Goal: Book appointment/travel/reservation

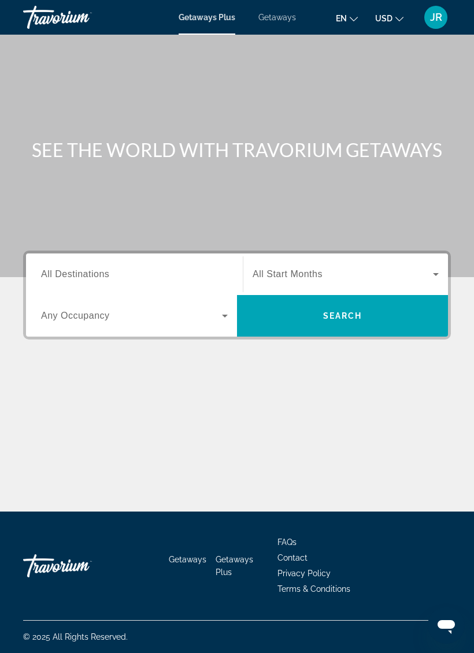
click at [355, 13] on mat-icon "Change language" at bounding box center [353, 17] width 8 height 8
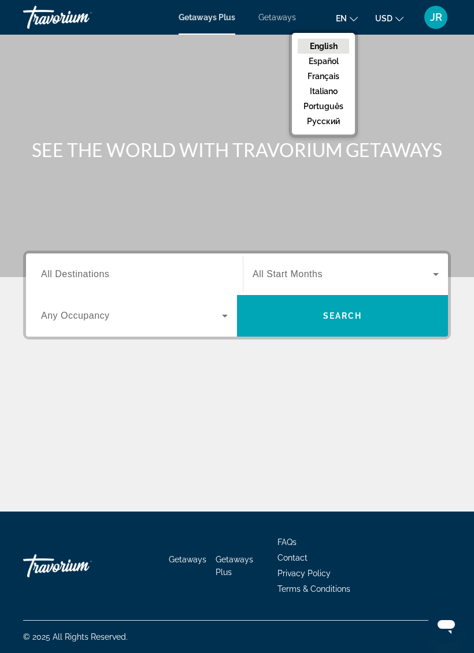
click at [331, 61] on button "Español" at bounding box center [322, 61] width 51 height 15
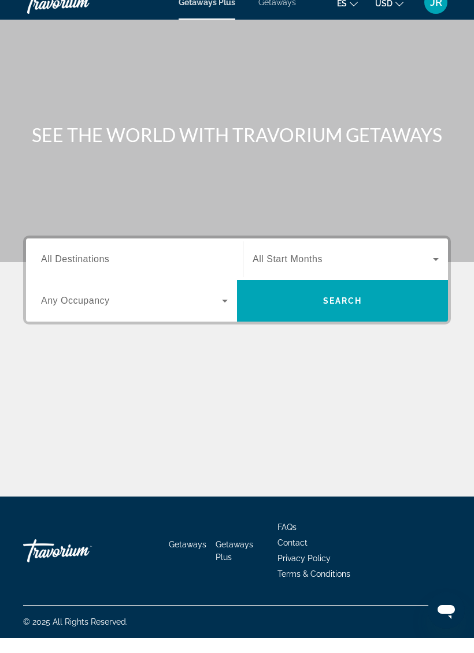
scroll to position [28, 0]
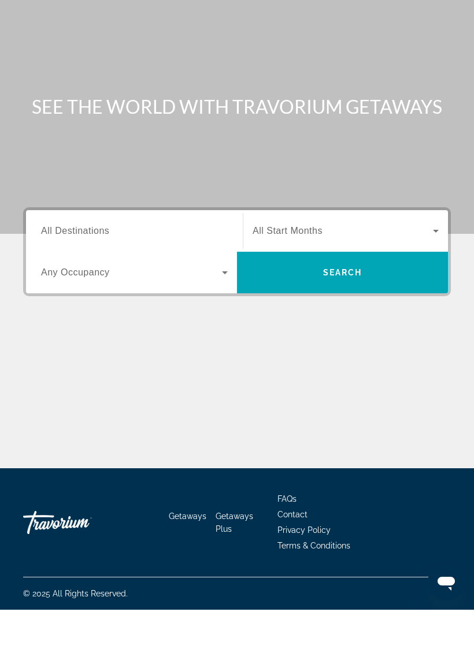
click at [191, 268] on input "Destination All Destinations" at bounding box center [134, 275] width 187 height 14
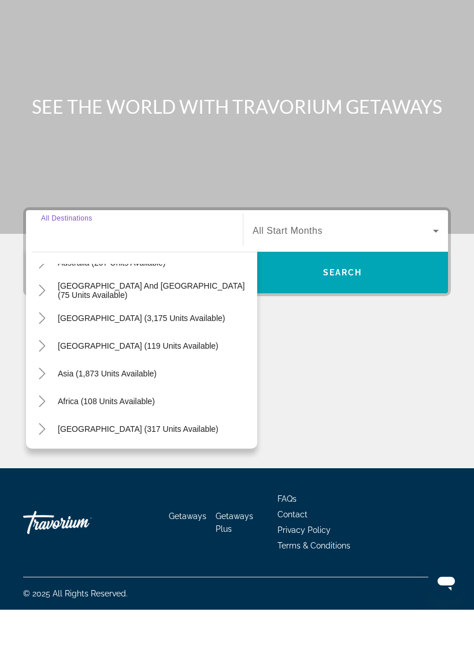
scroll to position [187, 0]
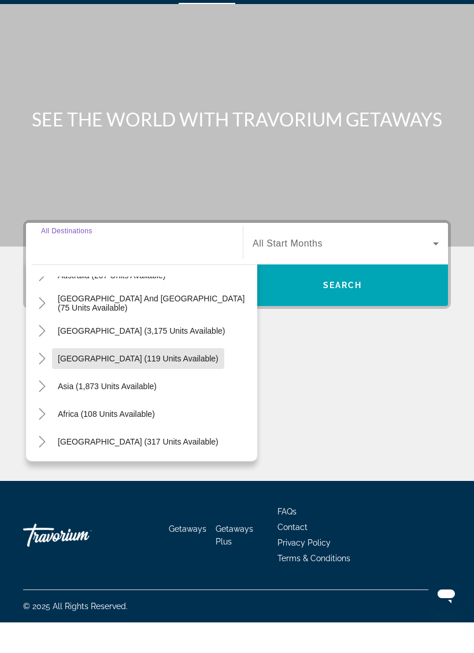
click at [181, 385] on span "[GEOGRAPHIC_DATA] (119 units available)" at bounding box center [138, 389] width 161 height 9
type input "**********"
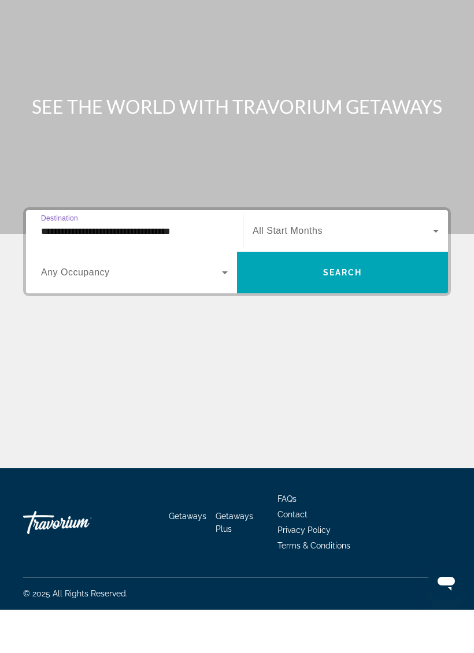
click at [334, 267] on span "Search widget" at bounding box center [342, 274] width 180 height 14
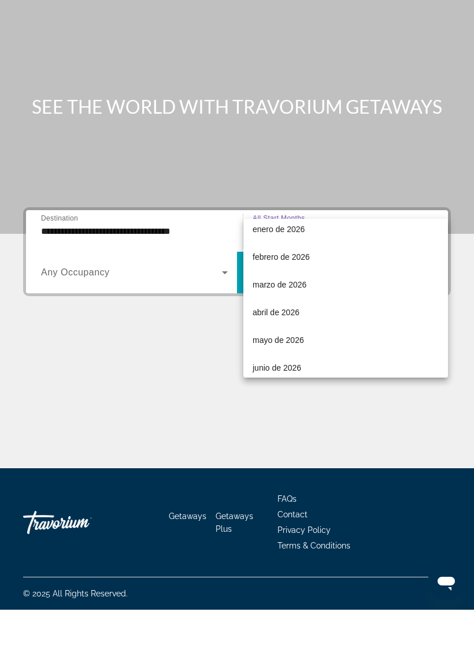
click at [348, 410] on div at bounding box center [237, 326] width 474 height 653
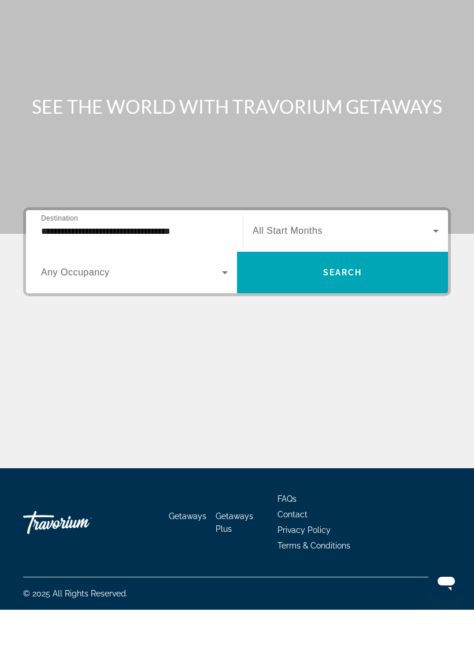
click at [222, 309] on icon "Search widget" at bounding box center [225, 316] width 14 height 14
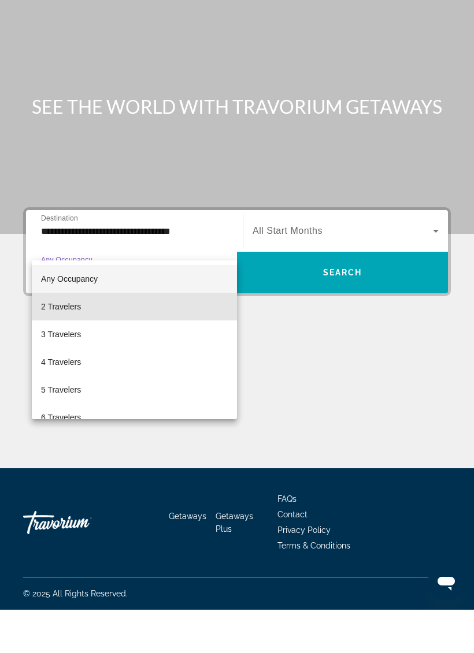
click at [193, 336] on mat-option "2 Travelers" at bounding box center [134, 350] width 205 height 28
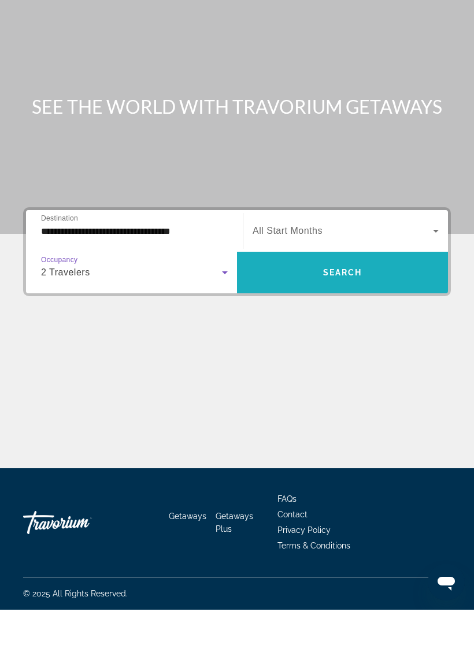
click at [377, 302] on span "Search widget" at bounding box center [342, 316] width 211 height 28
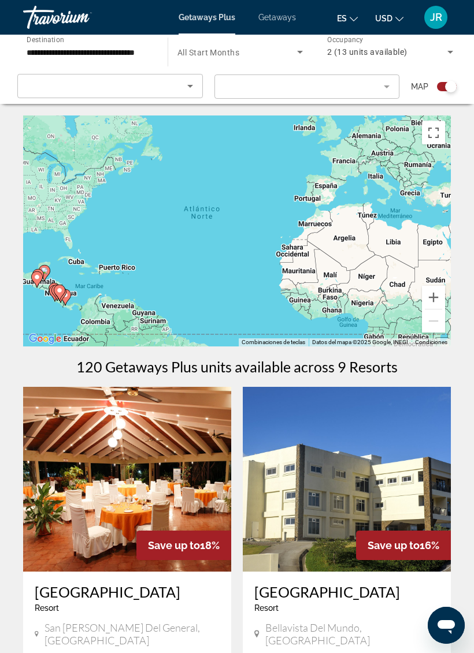
click at [46, 89] on div "Sort by" at bounding box center [107, 86] width 160 height 14
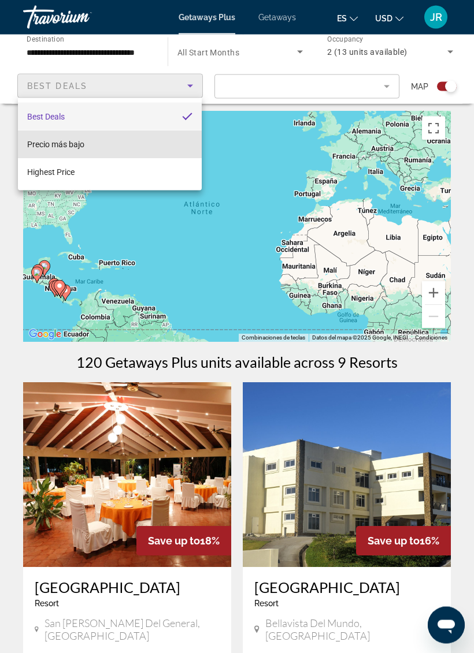
scroll to position [3, 0]
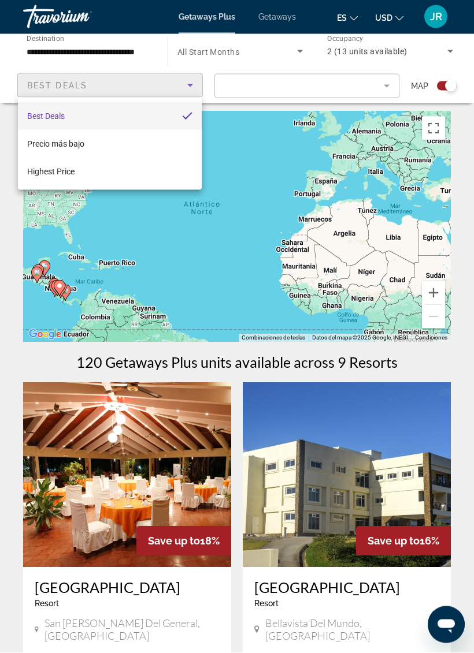
click at [2, 77] on div at bounding box center [237, 326] width 474 height 653
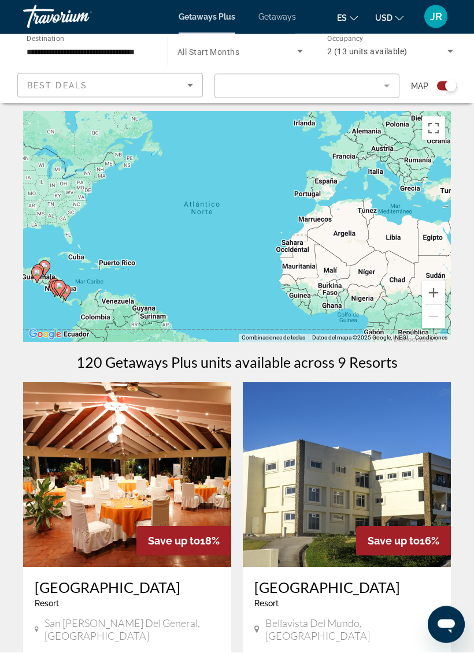
click at [50, 46] on input "**********" at bounding box center [90, 53] width 126 height 14
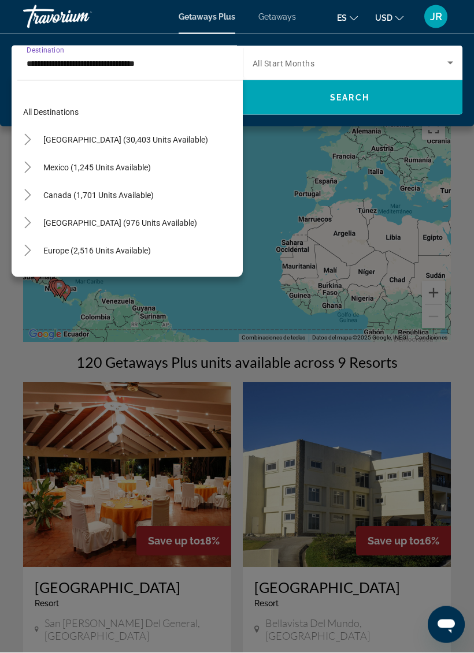
scroll to position [0, 0]
click at [55, 165] on span "Mexico (1,245 units available)" at bounding box center [96, 167] width 107 height 9
type input "**********"
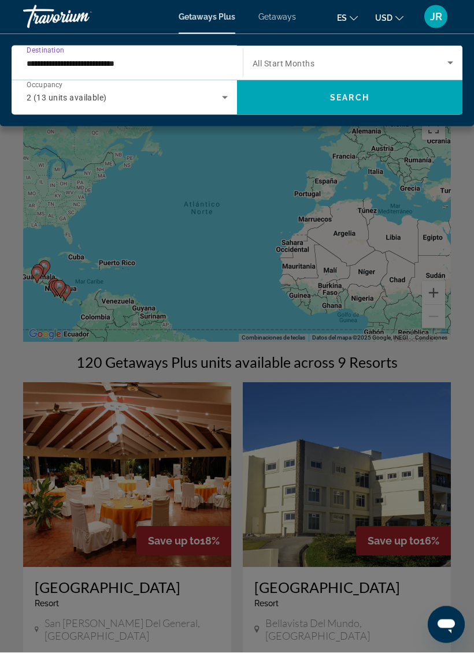
click at [426, 105] on span "Search widget" at bounding box center [349, 98] width 225 height 28
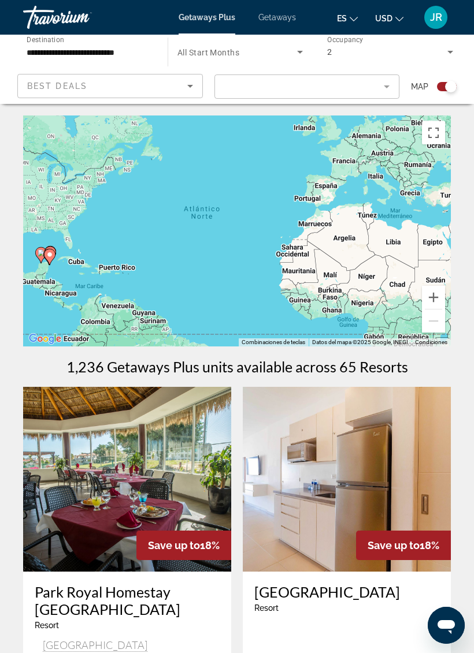
click at [121, 46] on input "**********" at bounding box center [90, 53] width 126 height 14
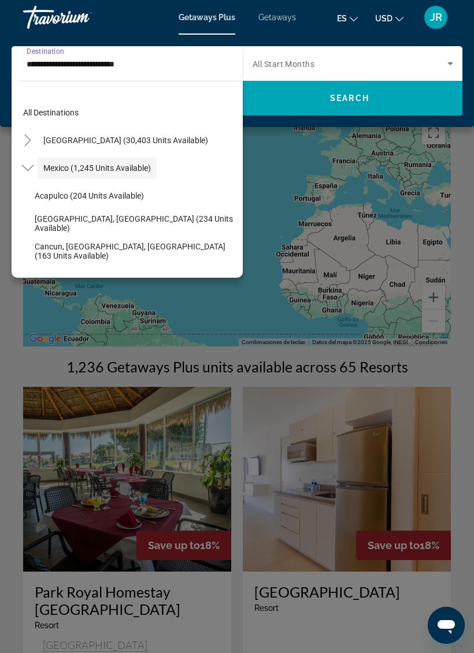
click at [161, 114] on span "Search widget" at bounding box center [129, 113] width 225 height 28
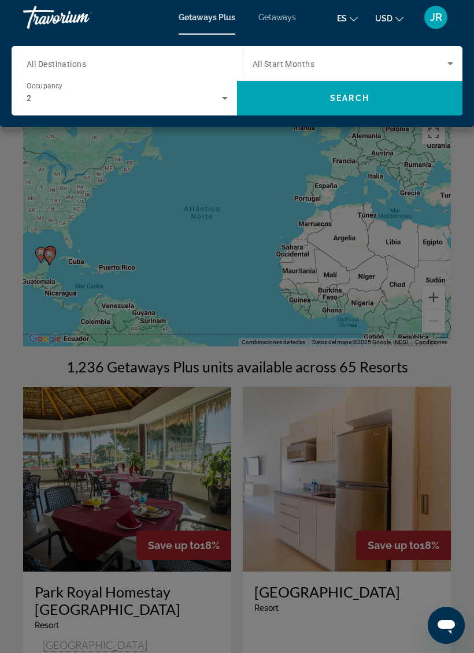
click at [193, 63] on input "Destination All Destinations" at bounding box center [124, 64] width 195 height 14
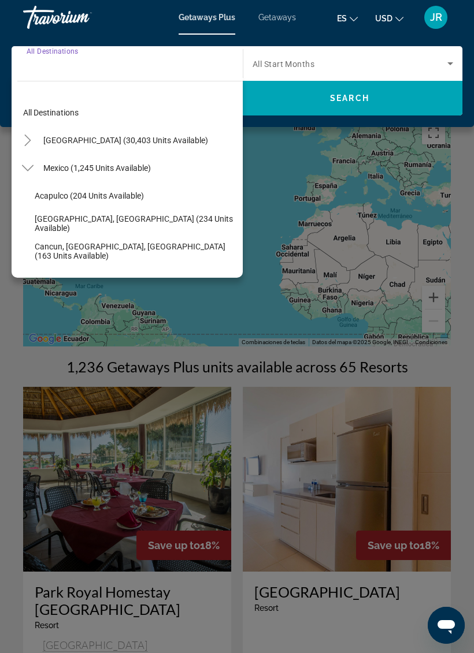
click at [195, 140] on div "United States (30,403 units available)" at bounding box center [129, 140] width 225 height 28
click at [60, 134] on span "Search widget" at bounding box center [126, 140] width 176 height 28
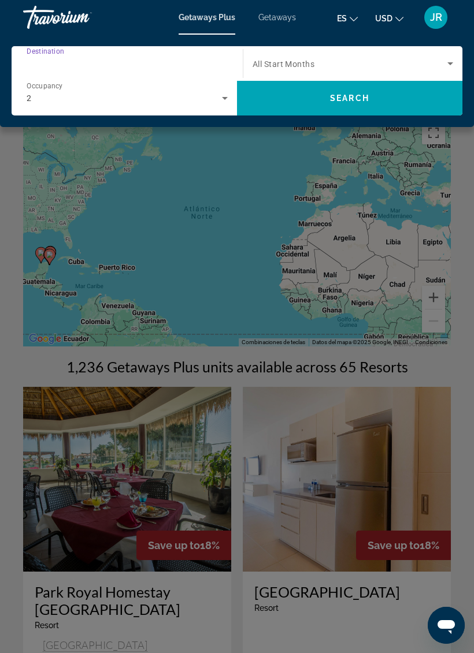
type input "**********"
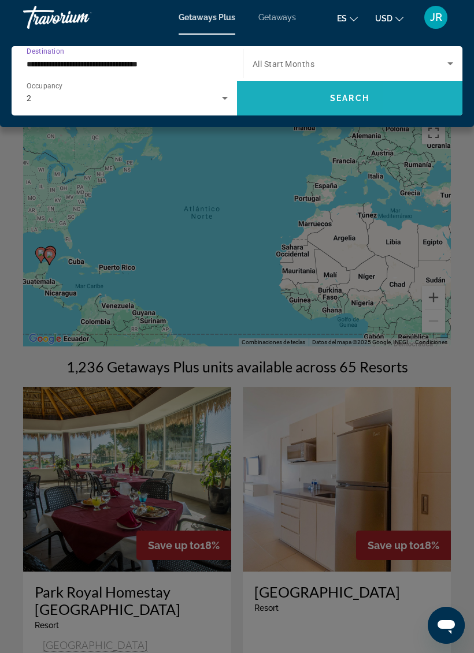
click at [411, 103] on span "Search widget" at bounding box center [349, 98] width 225 height 28
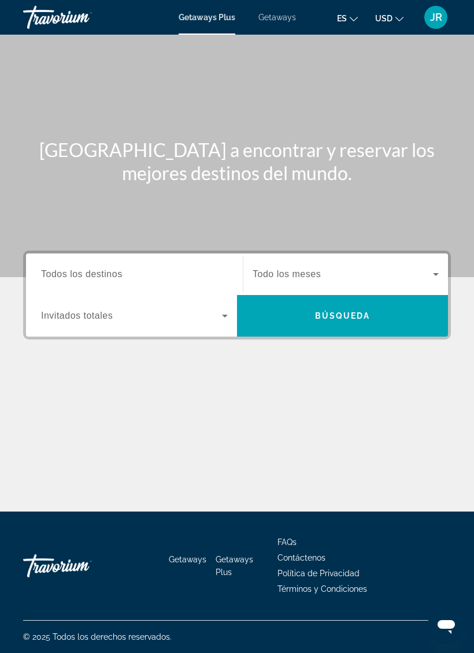
click at [437, 14] on span "JR" at bounding box center [436, 18] width 12 height 12
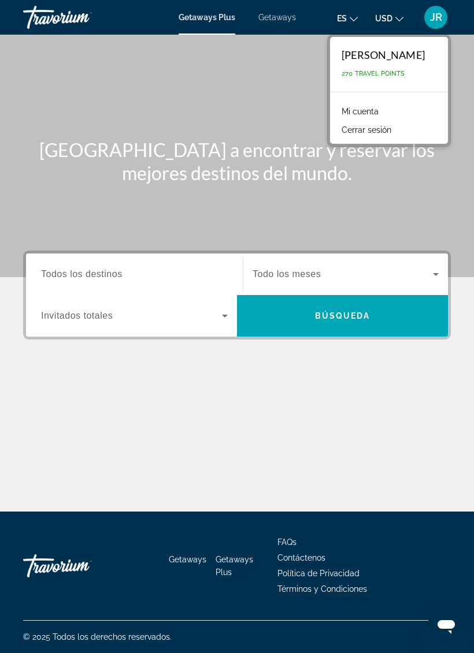
click at [184, 273] on input "Destination Todos los destinos" at bounding box center [134, 275] width 187 height 14
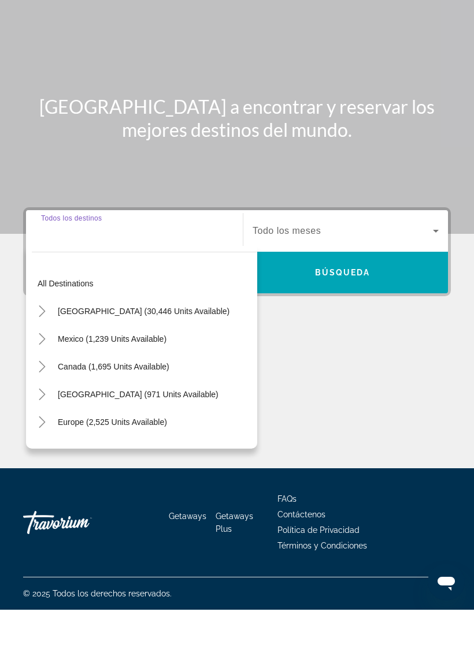
scroll to position [28, 0]
click at [192, 268] on input "Destination Todos los destinos" at bounding box center [134, 275] width 187 height 14
click at [196, 268] on input "Destination Todos los destinos" at bounding box center [134, 275] width 187 height 14
click at [197, 258] on div "Search widget" at bounding box center [134, 274] width 187 height 33
click at [193, 268] on input "Destination Todos los destinos" at bounding box center [134, 275] width 187 height 14
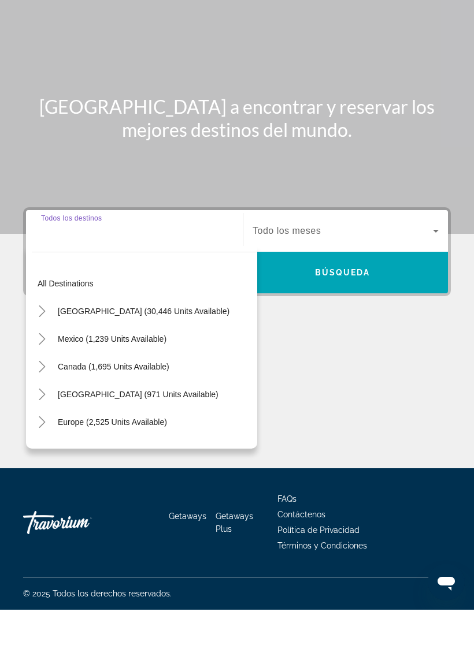
click at [197, 268] on input "Destination Todos los destinos" at bounding box center [134, 275] width 187 height 14
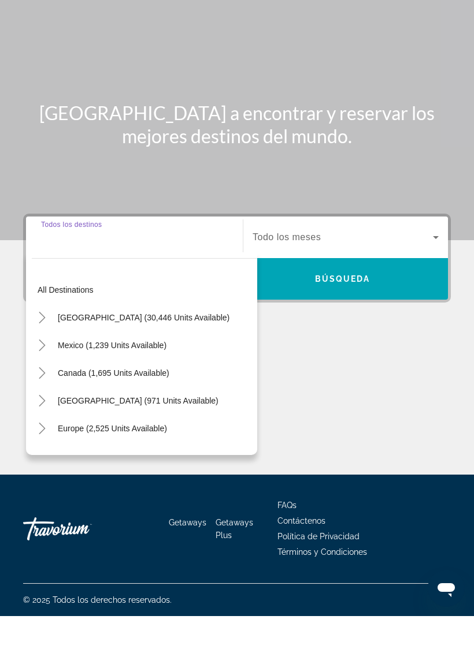
click at [195, 258] on div "Search widget" at bounding box center [134, 274] width 187 height 33
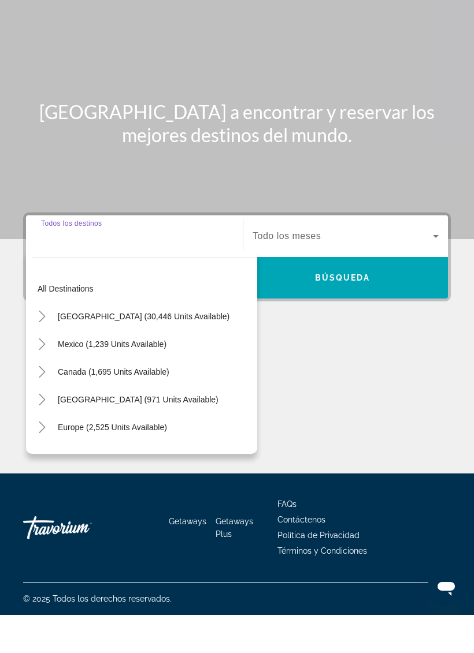
click at [203, 268] on input "Destination Todos los destinos" at bounding box center [134, 275] width 187 height 14
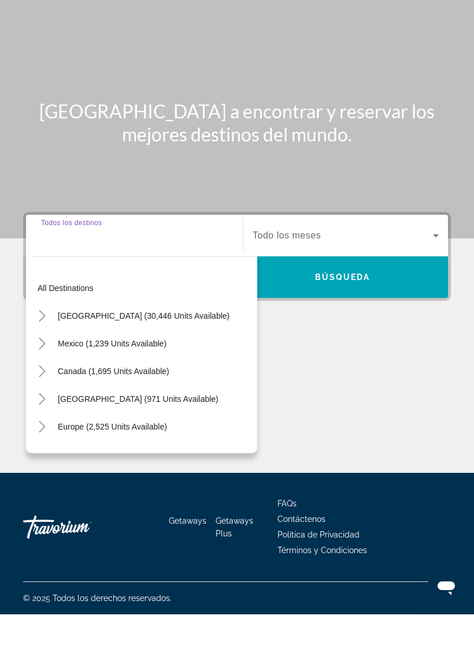
click at [201, 268] on input "Destination Todos los destinos" at bounding box center [134, 275] width 187 height 14
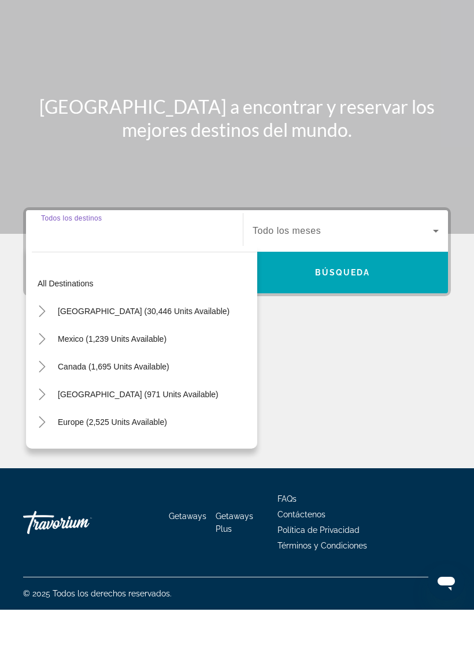
click at [183, 350] on span "[GEOGRAPHIC_DATA] (30,446 units available)" at bounding box center [144, 354] width 172 height 9
type input "**********"
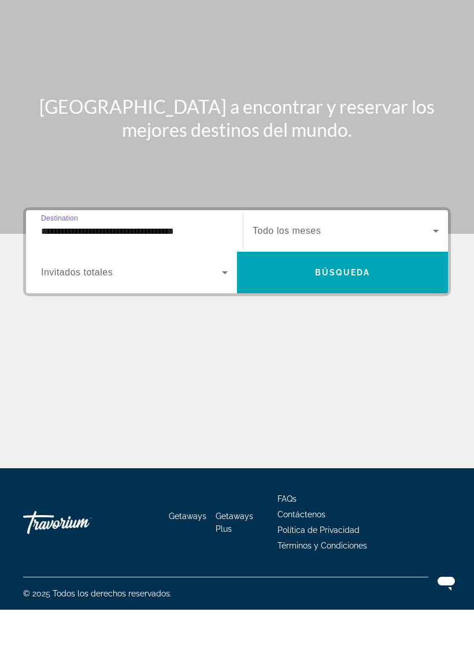
click at [221, 309] on icon "Search widget" at bounding box center [225, 316] width 14 height 14
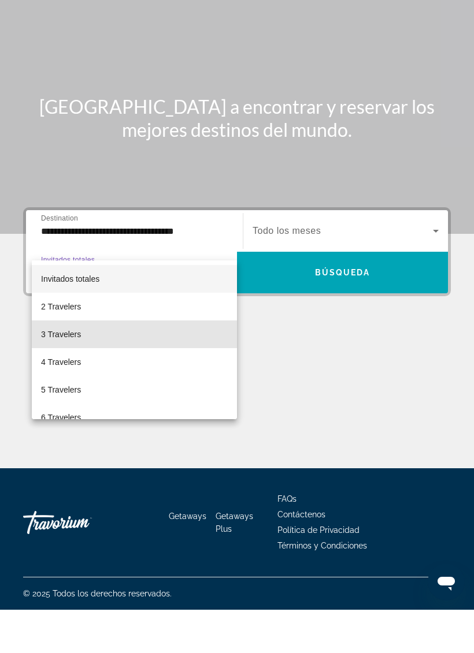
click at [178, 364] on mat-option "3 Travelers" at bounding box center [134, 378] width 205 height 28
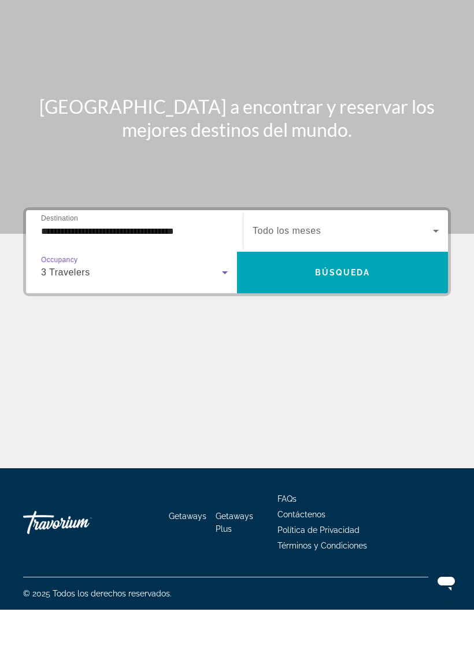
click at [409, 267] on span "Search widget" at bounding box center [342, 274] width 180 height 14
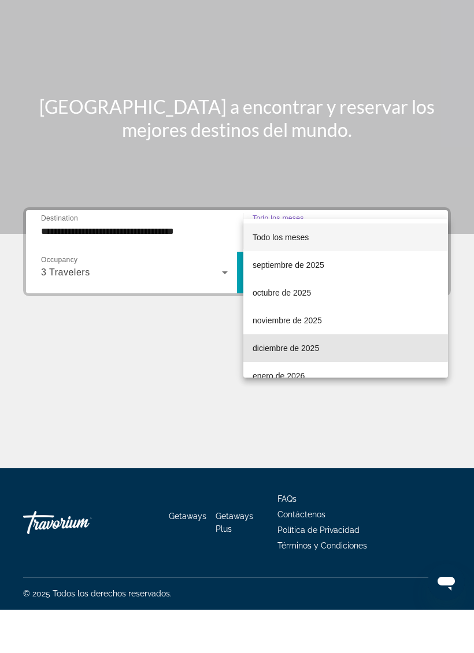
click at [311, 385] on span "diciembre de 2025" at bounding box center [285, 392] width 66 height 14
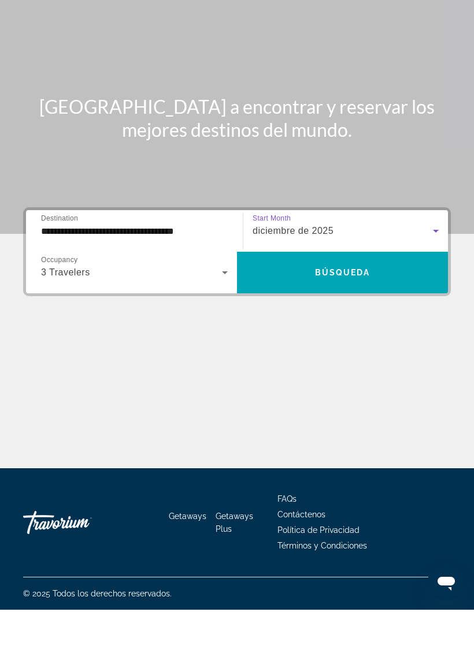
click at [331, 302] on span "Search widget" at bounding box center [342, 316] width 211 height 28
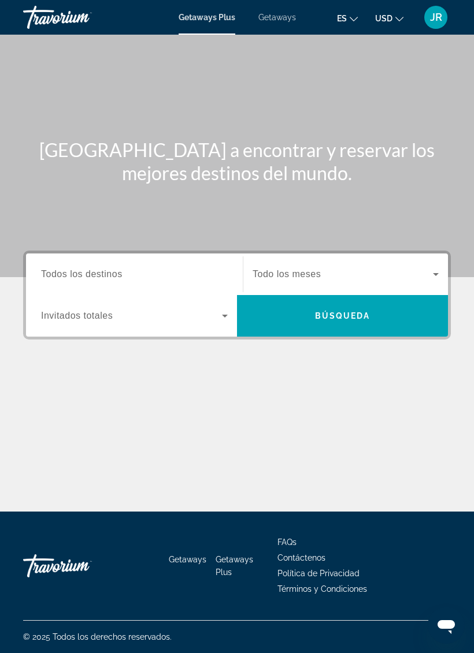
click at [281, 14] on span "Getaways" at bounding box center [277, 17] width 38 height 9
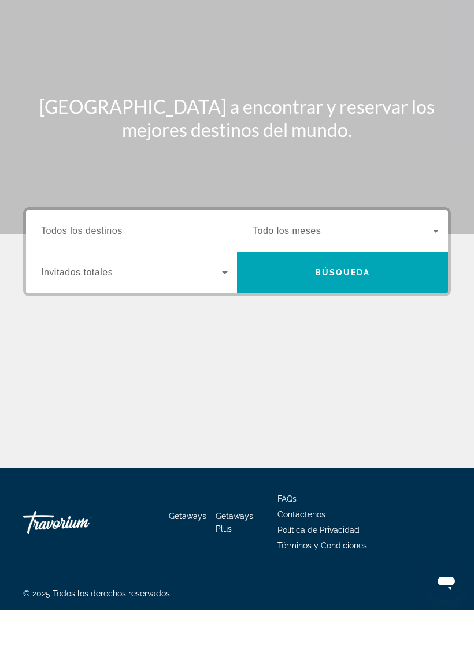
click at [176, 268] on input "Destination Todos los destinos" at bounding box center [134, 275] width 187 height 14
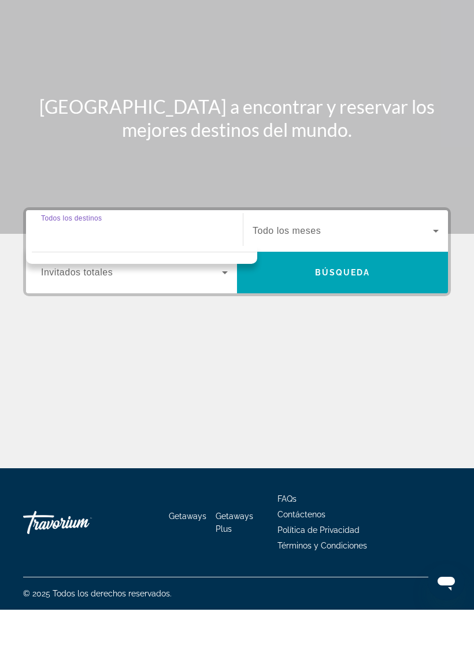
click at [185, 268] on input "Destination Todos los destinos" at bounding box center [134, 275] width 187 height 14
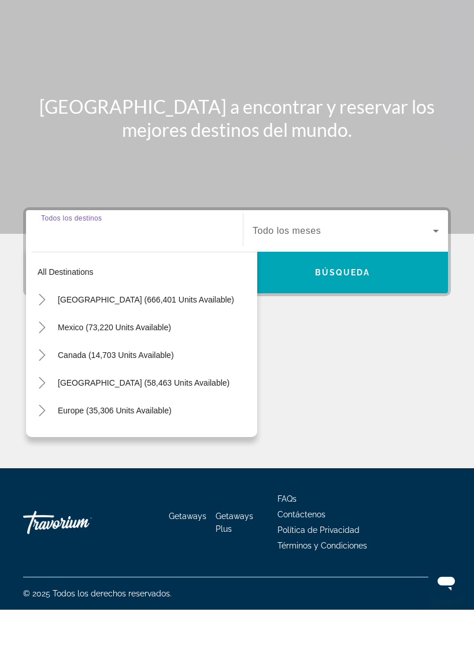
click at [226, 258] on div "Search widget" at bounding box center [134, 274] width 187 height 33
click at [215, 268] on input "Destination Todos los destinos" at bounding box center [134, 275] width 187 height 14
click at [214, 268] on input "Destination Todos los destinos" at bounding box center [134, 275] width 187 height 14
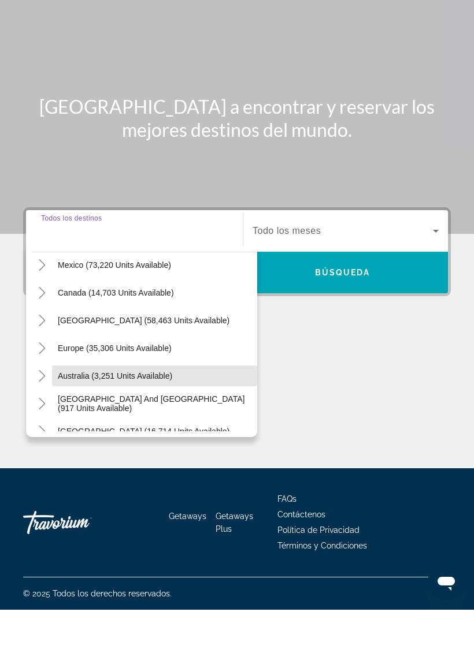
scroll to position [59, 0]
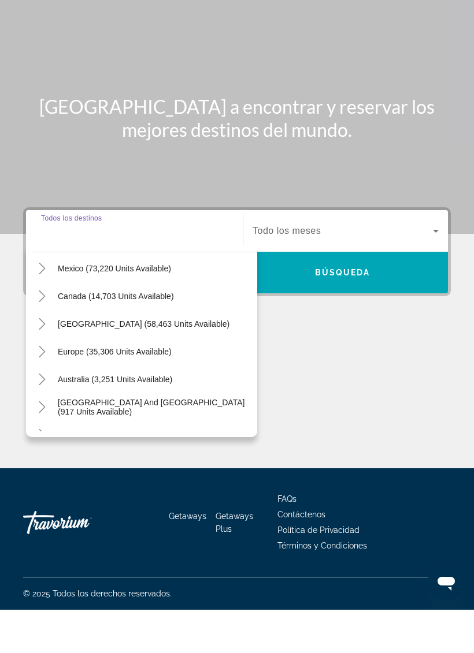
click at [43, 362] on icon "Toggle Caribbean & Atlantic Islands (58,463 units available)" at bounding box center [42, 368] width 6 height 12
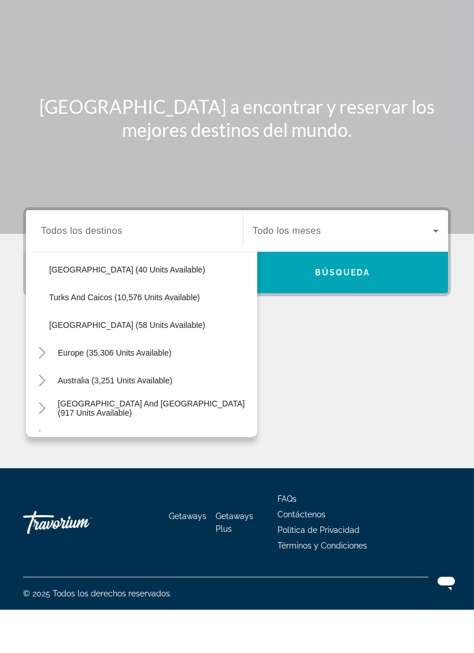
scroll to position [446, 0]
click at [174, 336] on span "Turks and Caicos (10,576 units available)" at bounding box center [124, 340] width 151 height 9
type input "**********"
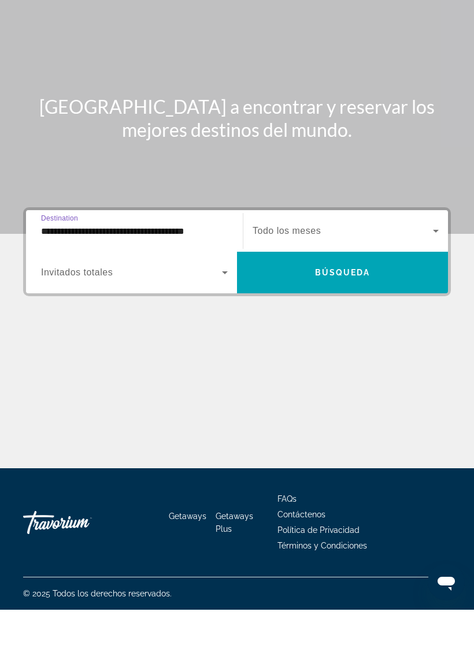
click at [208, 309] on span "Search widget" at bounding box center [131, 316] width 181 height 14
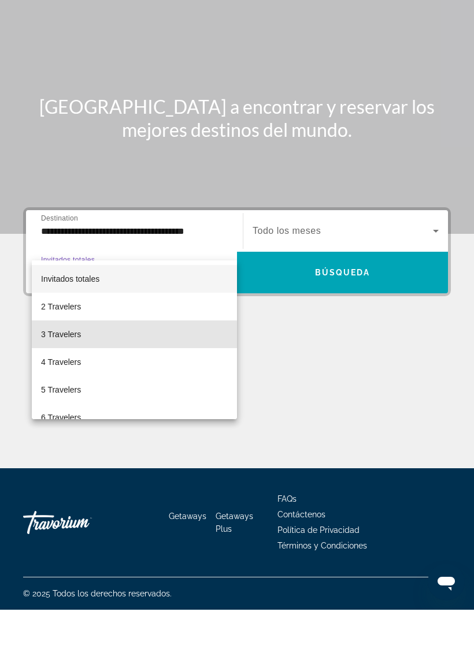
click at [79, 371] on span "3 Travelers" at bounding box center [61, 378] width 40 height 14
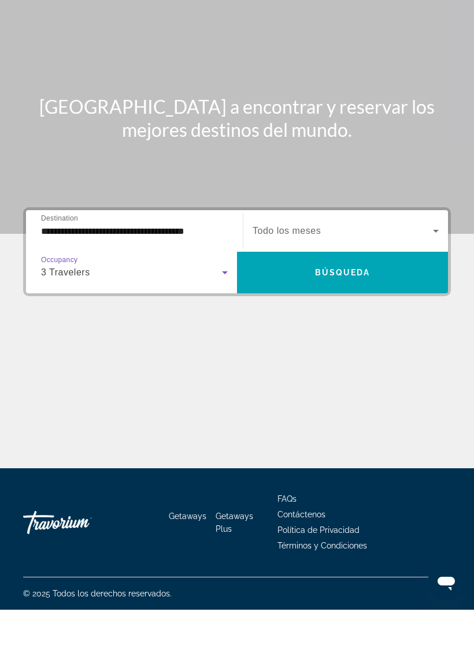
click at [336, 302] on span "Search widget" at bounding box center [342, 316] width 211 height 28
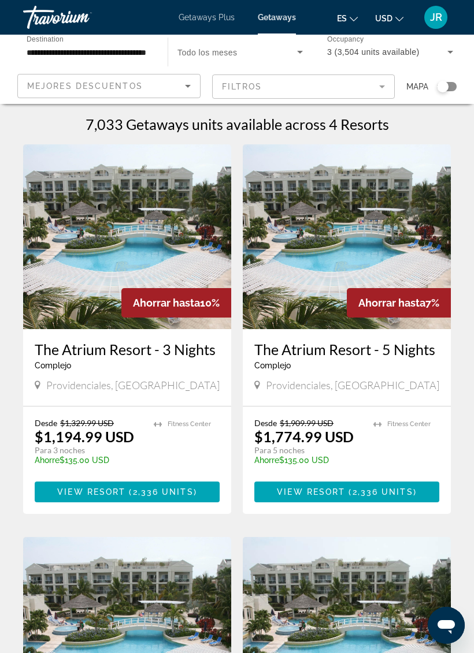
click at [222, 16] on span "Getaways Plus" at bounding box center [206, 17] width 56 height 9
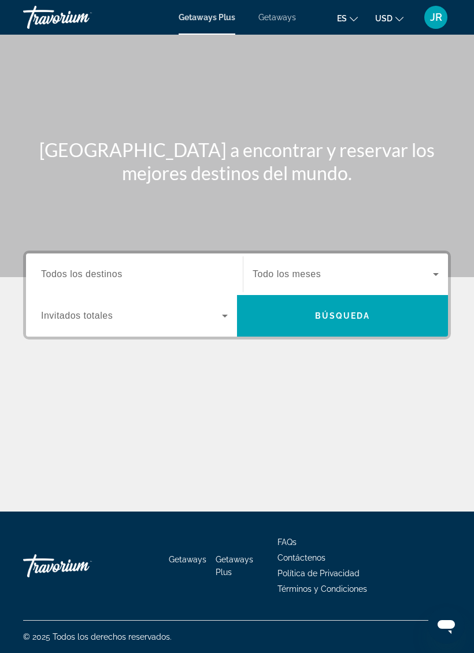
click at [195, 275] on input "Destination Todos los destinos" at bounding box center [134, 275] width 187 height 14
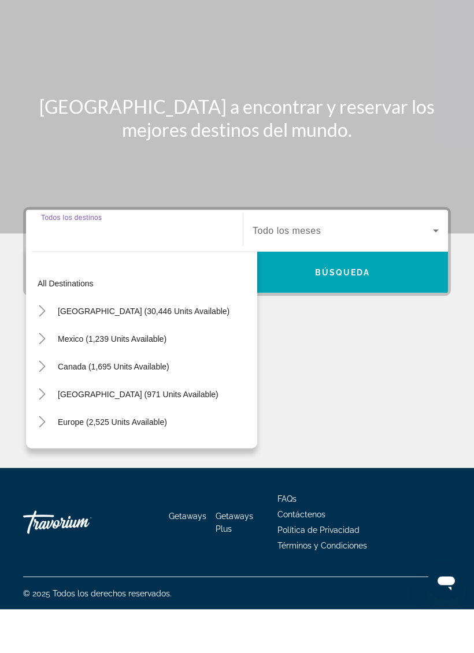
scroll to position [28, 0]
click at [179, 350] on span "[GEOGRAPHIC_DATA] (30,446 units available)" at bounding box center [144, 354] width 172 height 9
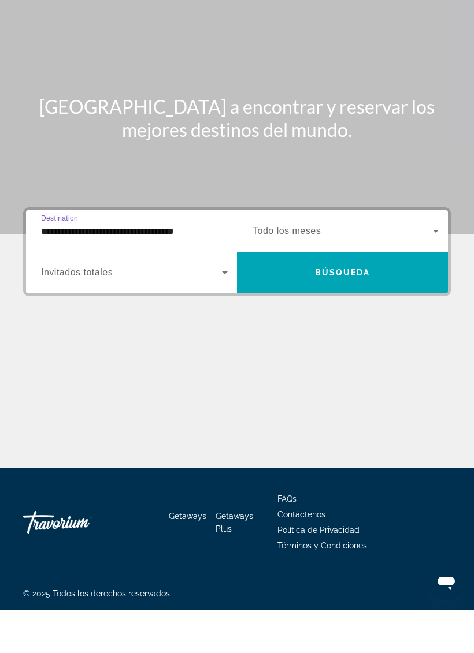
click at [185, 268] on input "**********" at bounding box center [134, 275] width 187 height 14
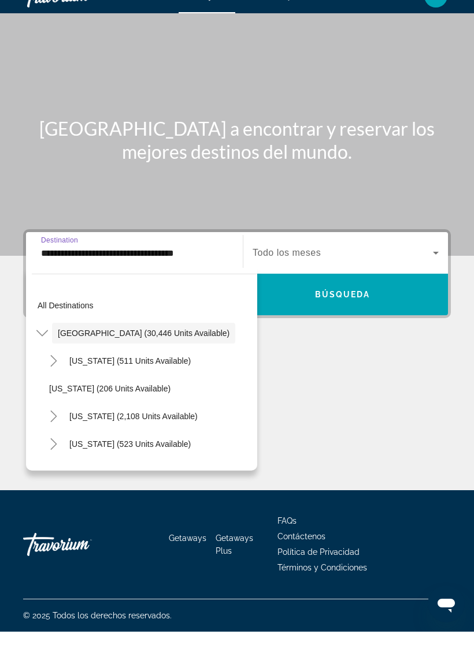
click at [41, 349] on icon "Toggle United States (30,446 units available)" at bounding box center [42, 355] width 12 height 12
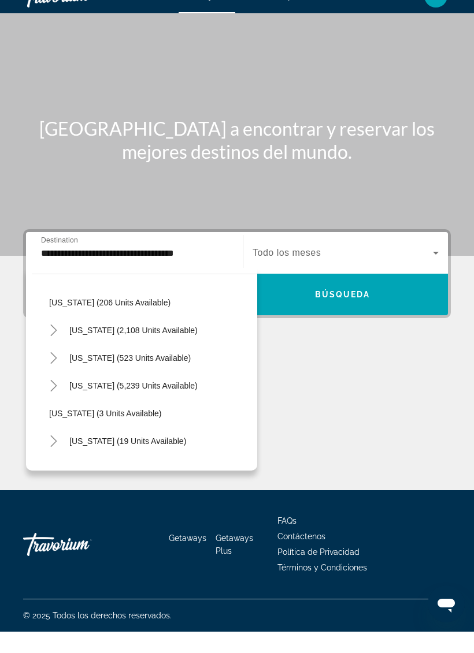
scroll to position [87, 0]
click at [176, 402] on span "Florida (5,239 units available)" at bounding box center [133, 406] width 128 height 9
type input "**********"
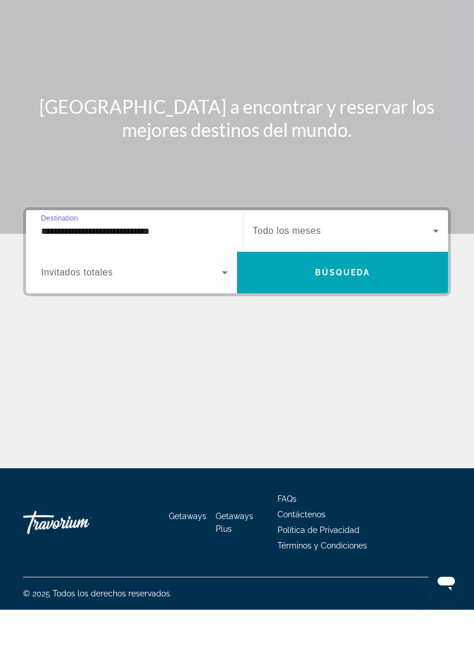
click at [207, 309] on span "Search widget" at bounding box center [131, 316] width 181 height 14
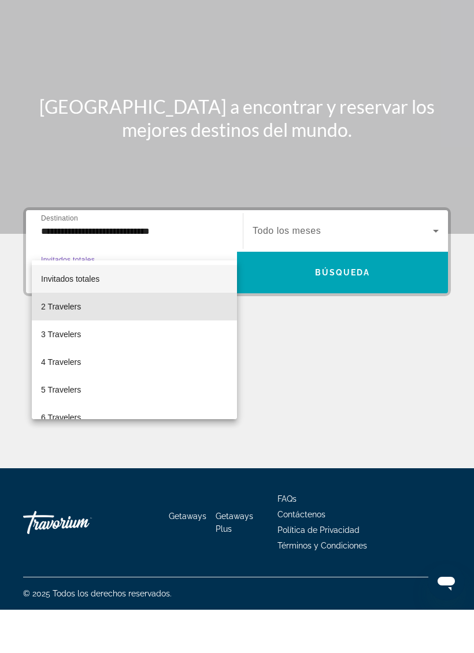
click at [201, 336] on mat-option "2 Travelers" at bounding box center [134, 350] width 205 height 28
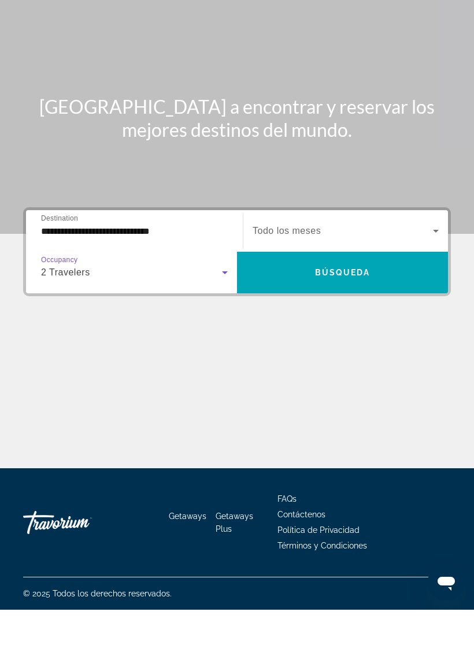
click at [304, 302] on span "Search widget" at bounding box center [342, 316] width 211 height 28
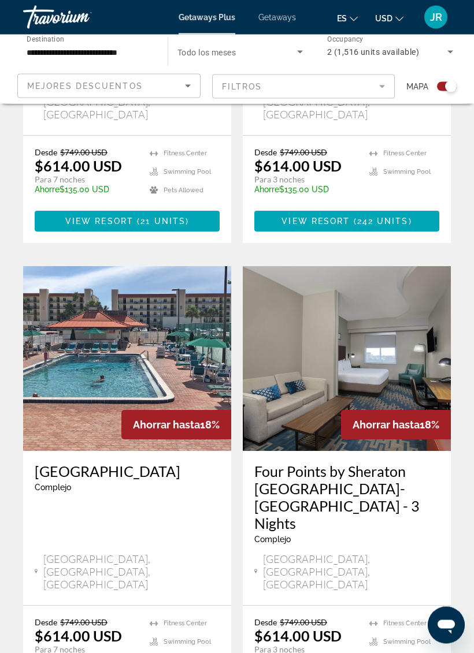
scroll to position [2397, 0]
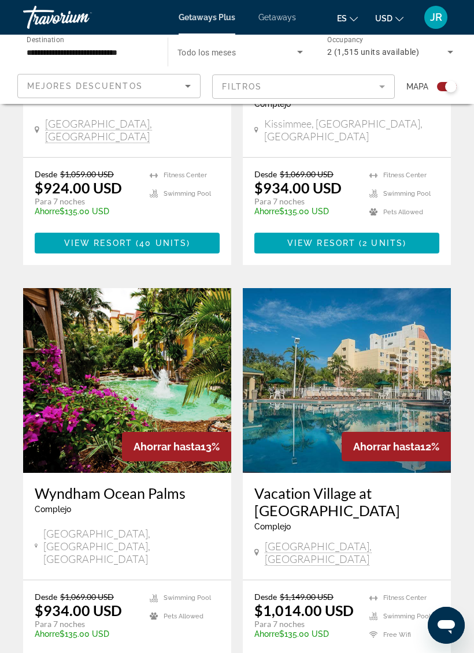
scroll to position [1413, 0]
